Goal: Find specific page/section: Find specific page/section

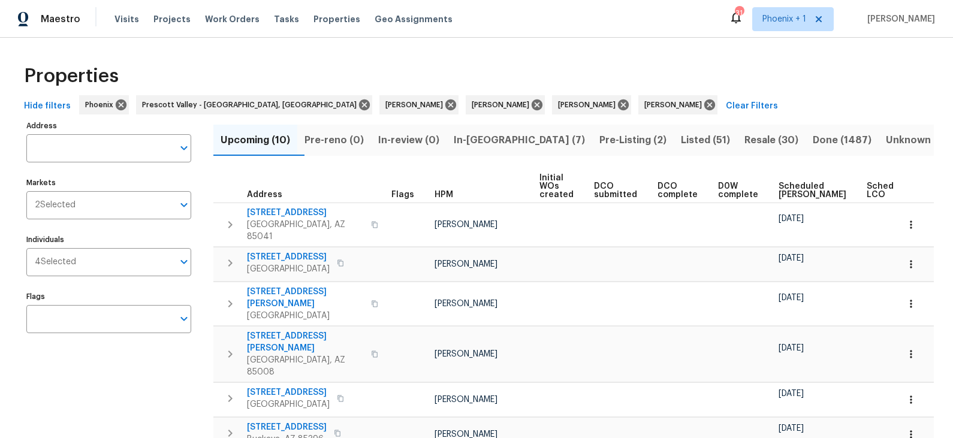
click at [501, 140] on span "In-[GEOGRAPHIC_DATA] (7)" at bounding box center [519, 140] width 131 height 17
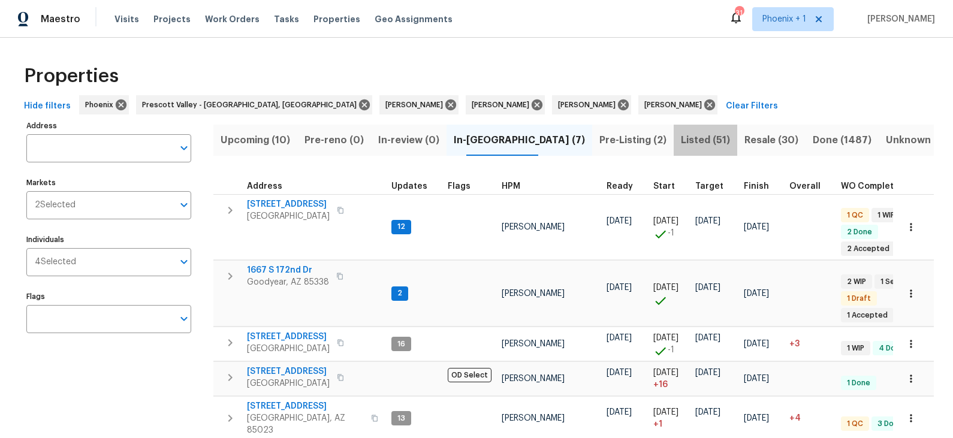
click at [681, 142] on span "Listed (51)" at bounding box center [705, 140] width 49 height 17
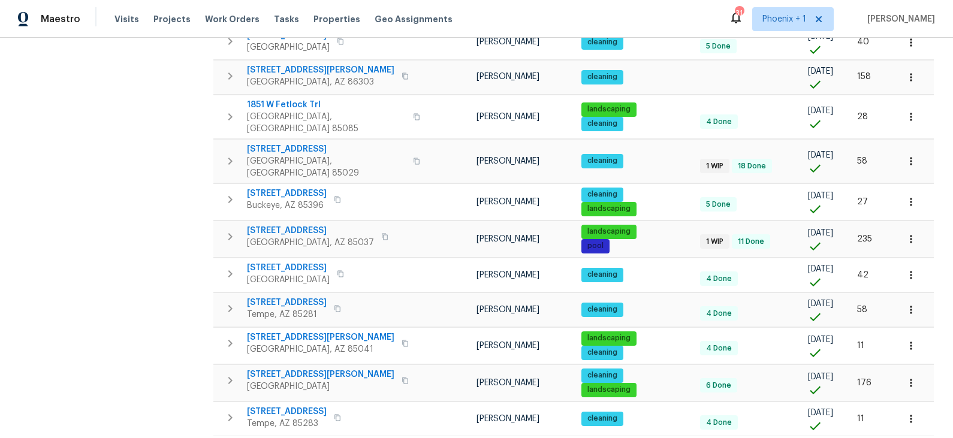
scroll to position [704, 0]
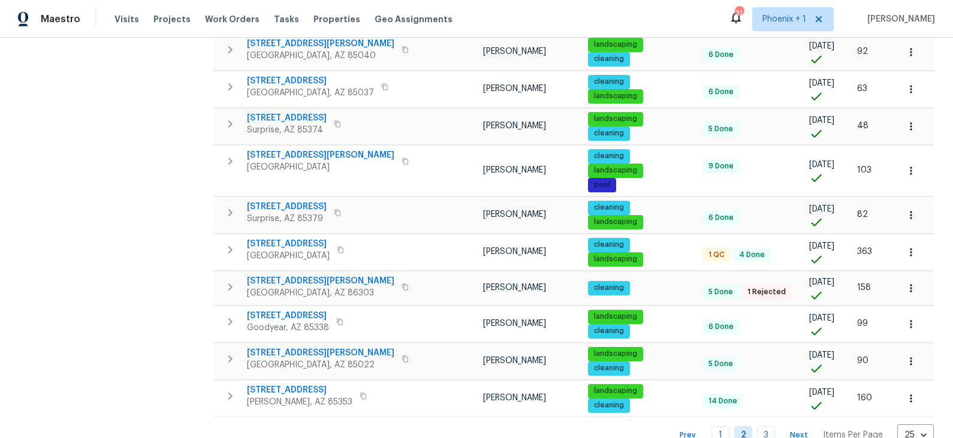
scroll to position [780, 0]
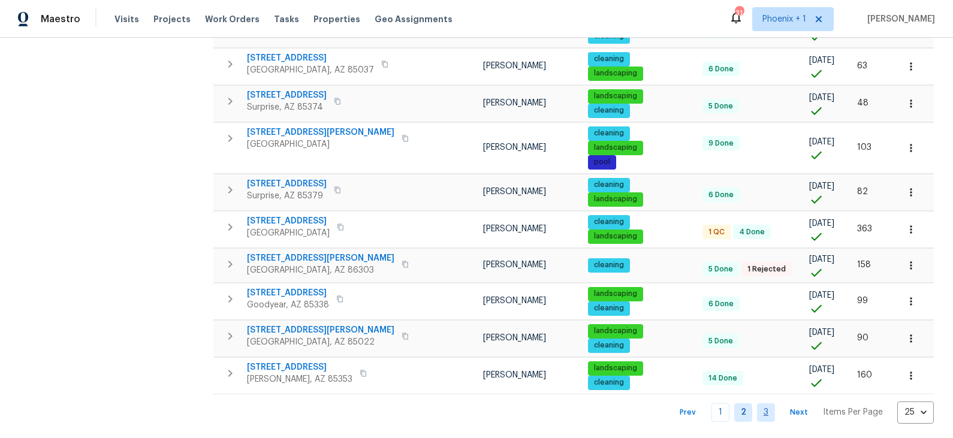
click at [767, 411] on link "3" at bounding box center [766, 413] width 18 height 19
